Goal: Information Seeking & Learning: Learn about a topic

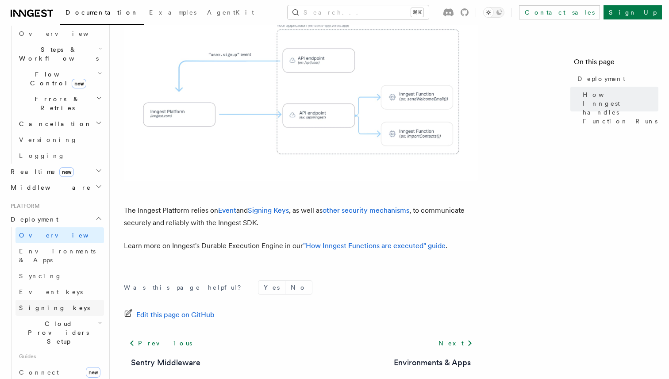
scroll to position [283, 0]
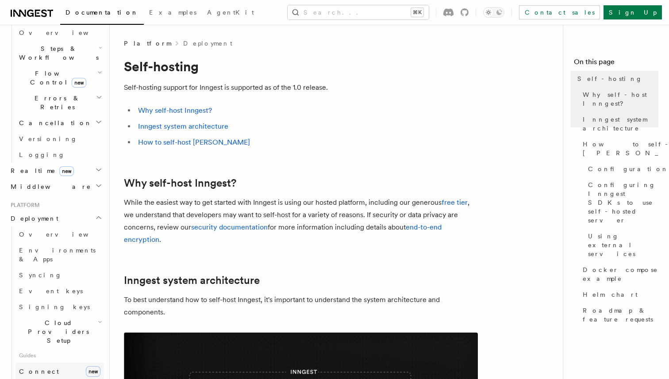
click at [65, 363] on link "Connect new" at bounding box center [59, 372] width 89 height 18
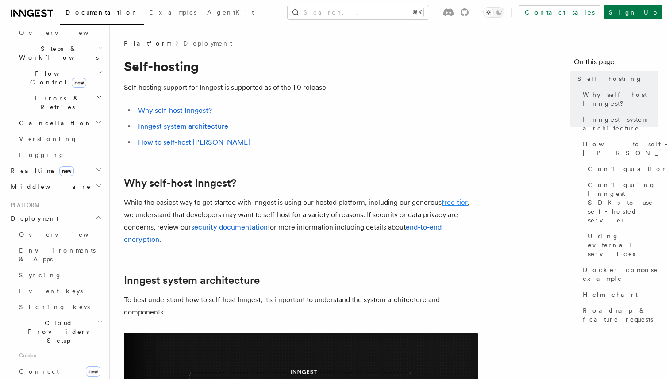
click at [457, 204] on link "free tier" at bounding box center [455, 202] width 26 height 8
